Goal: Task Accomplishment & Management: Use online tool/utility

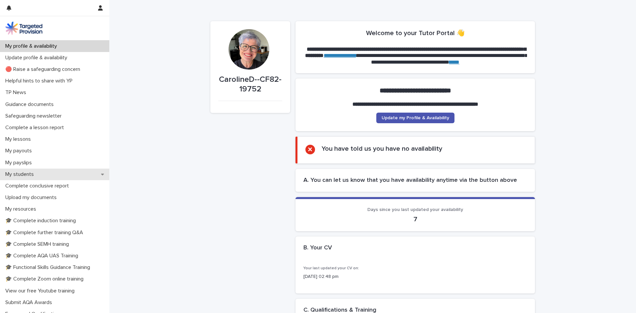
click at [32, 175] on p "My students" at bounding box center [21, 174] width 36 height 6
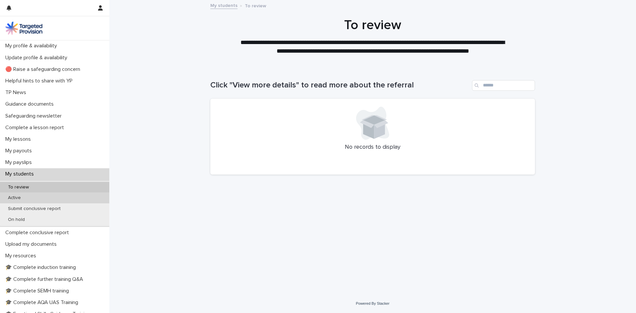
click at [23, 195] on p "Active" at bounding box center [15, 198] width 24 height 6
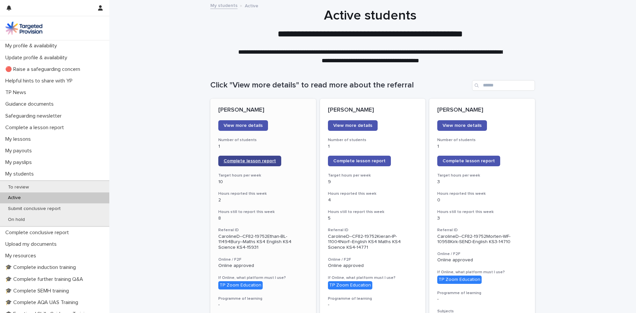
click at [239, 164] on link "Complete lesson report" at bounding box center [249, 161] width 63 height 11
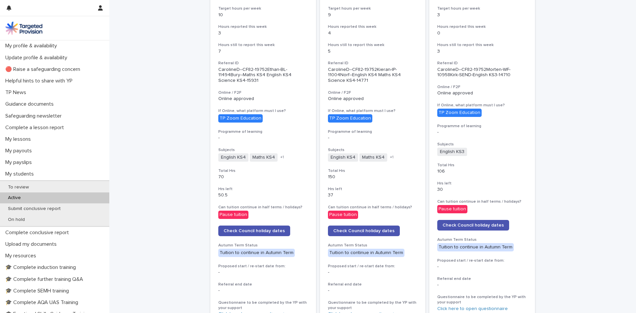
scroll to position [166, 0]
